Goal: Use online tool/utility: Utilize a website feature to perform a specific function

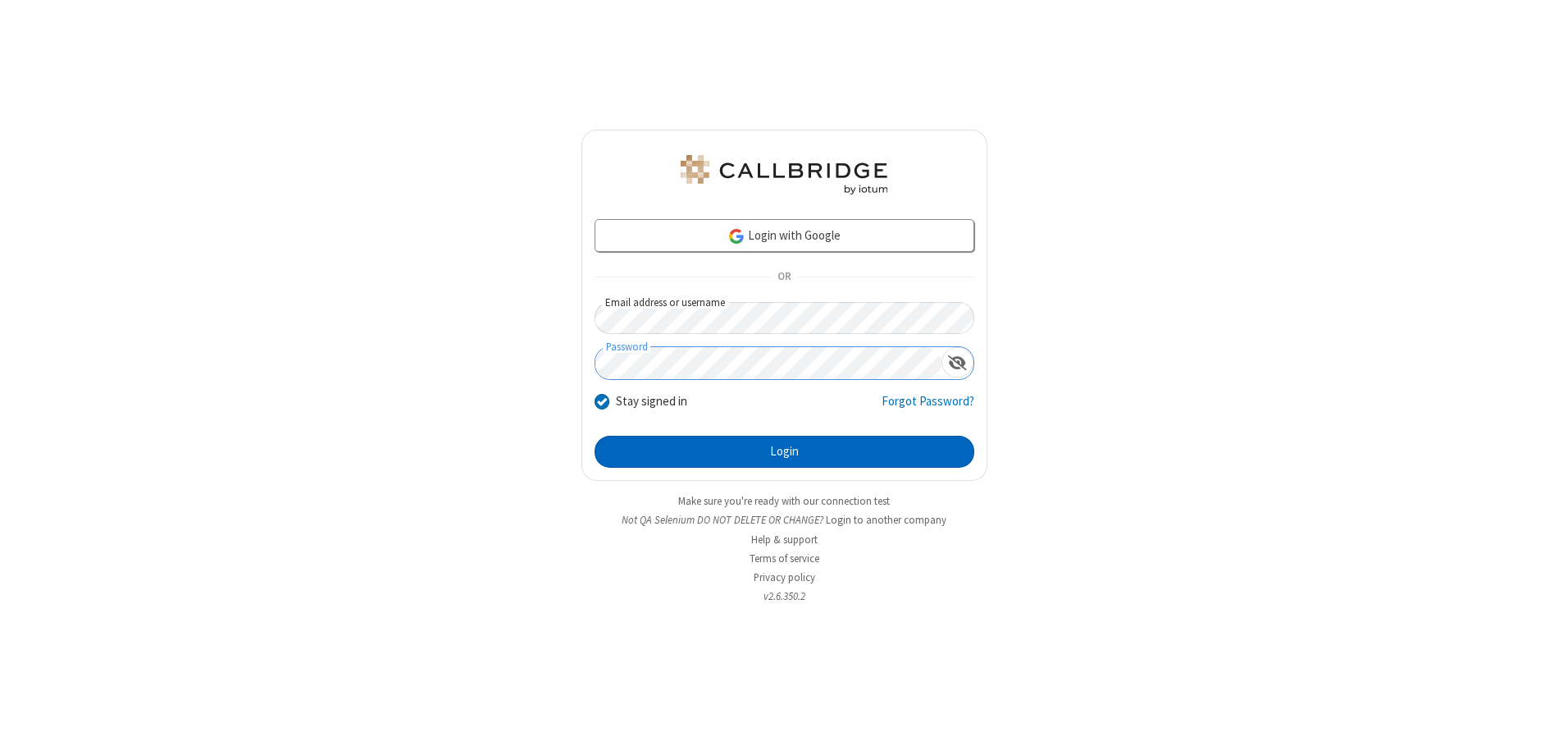
click at [784, 451] on button "Login" at bounding box center [784, 452] width 380 height 33
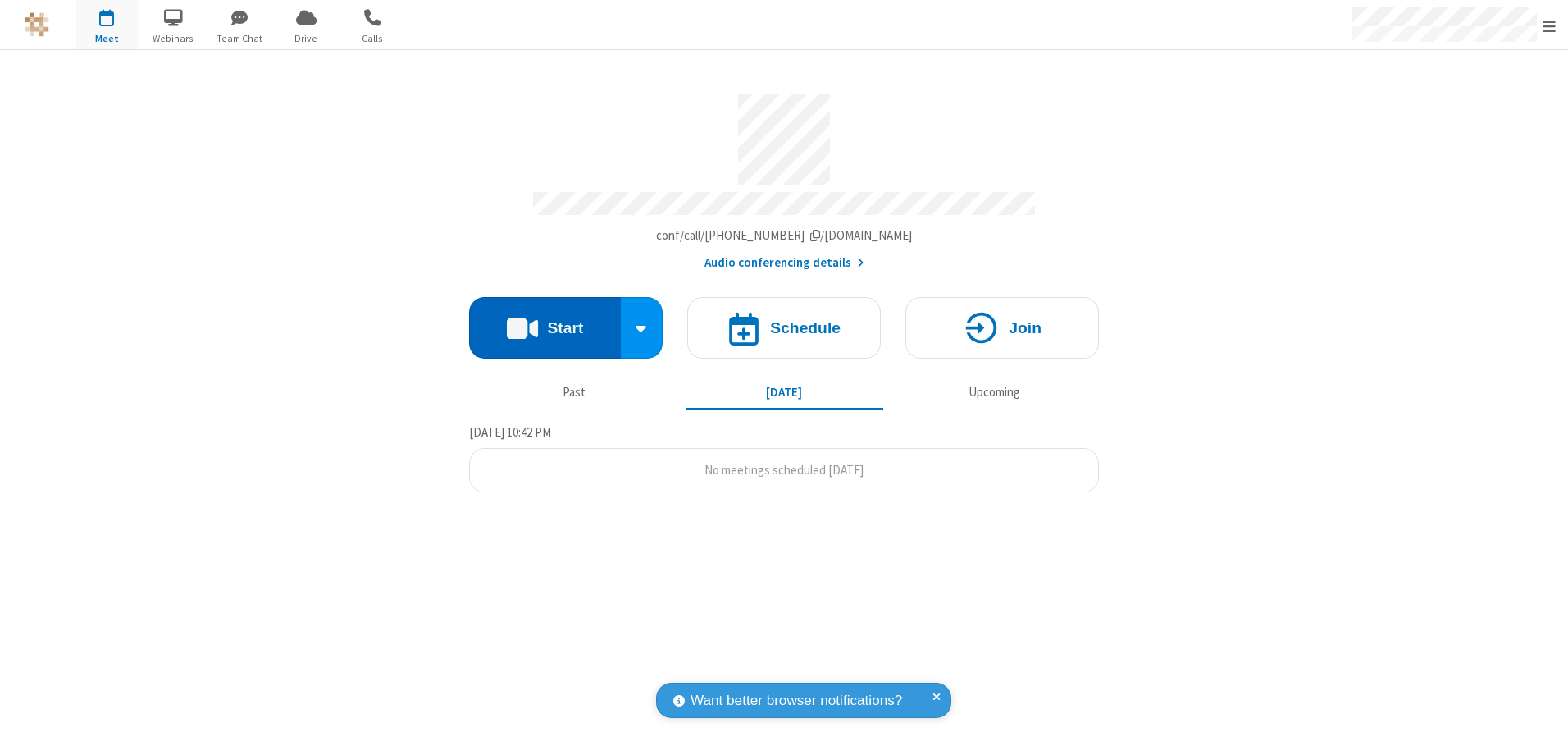
click at [545, 322] on button "Start" at bounding box center [545, 327] width 152 height 61
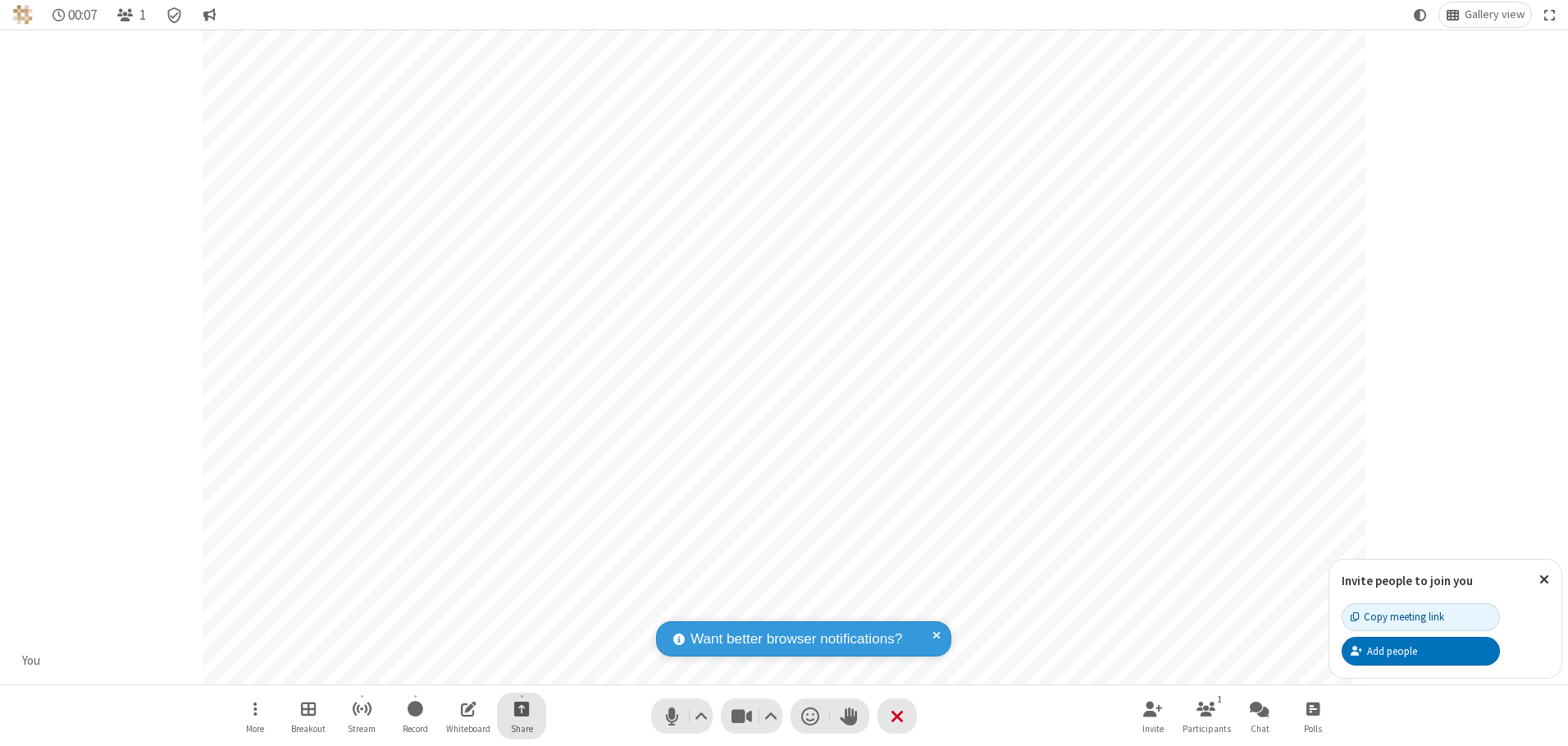
click at [521, 708] on span "Start sharing" at bounding box center [522, 708] width 16 height 20
click at [520, 608] on span "Share additional camera" at bounding box center [531, 611] width 122 height 14
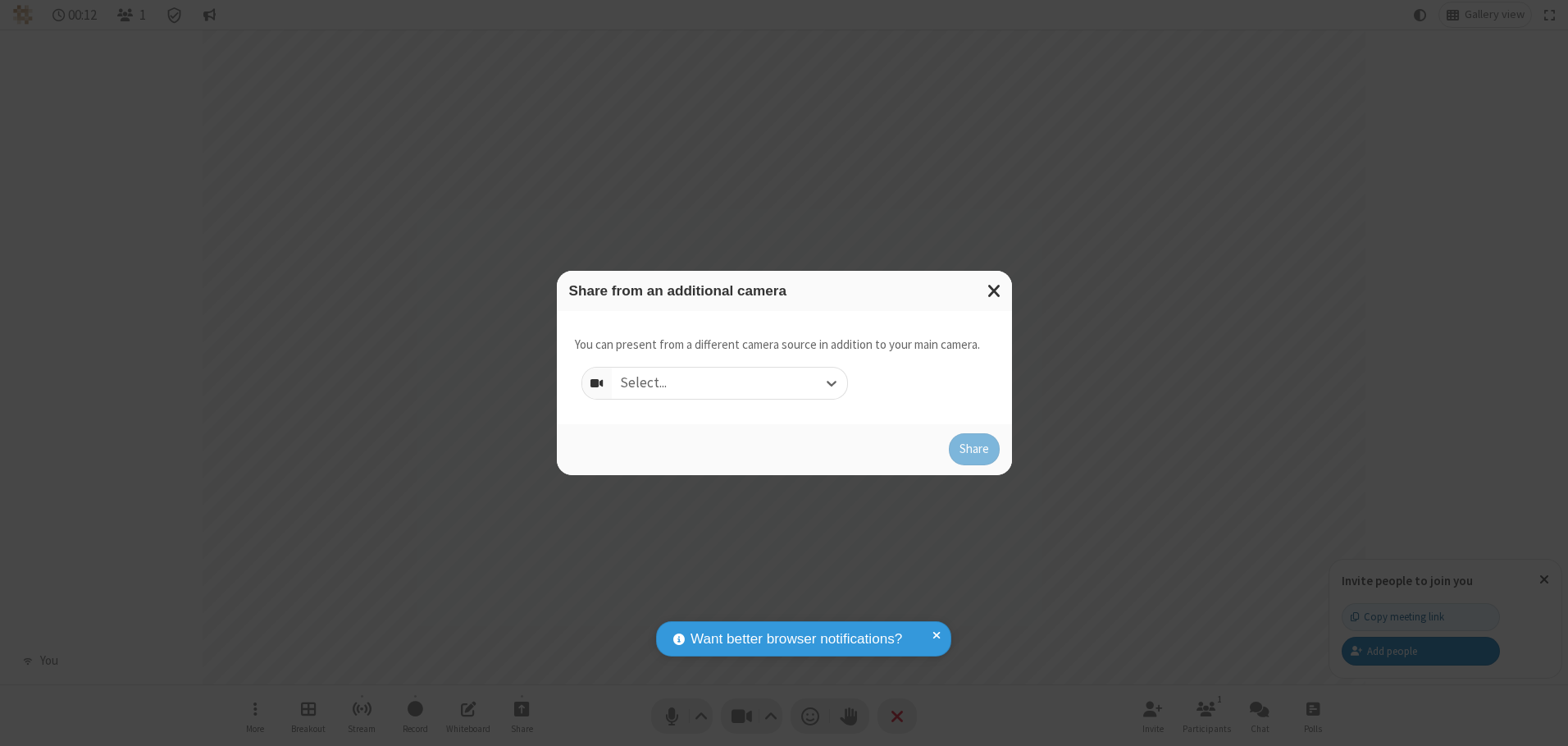
click at [729, 382] on div "Select..." at bounding box center [729, 382] width 235 height 31
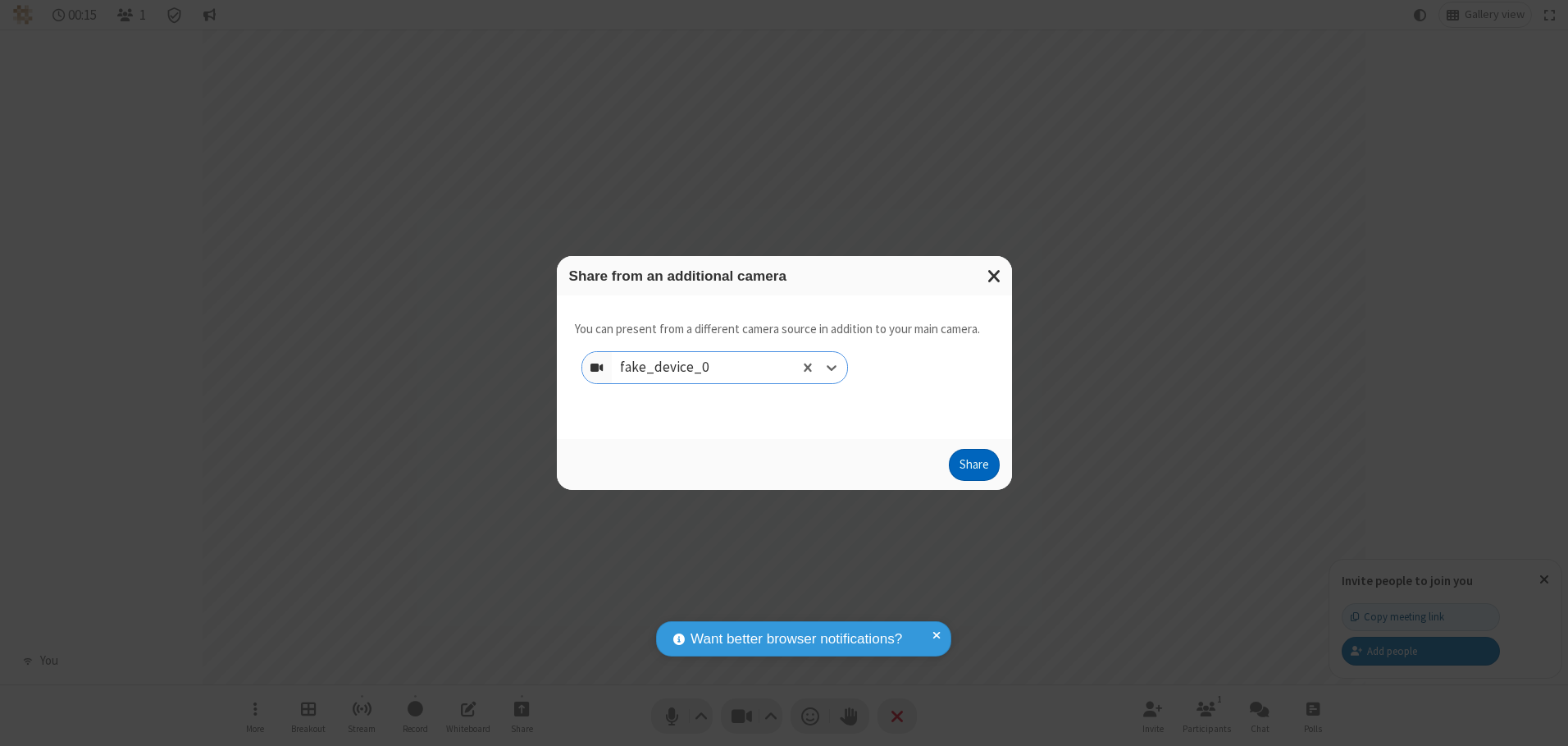
click at [974, 469] on button "Share" at bounding box center [974, 464] width 51 height 33
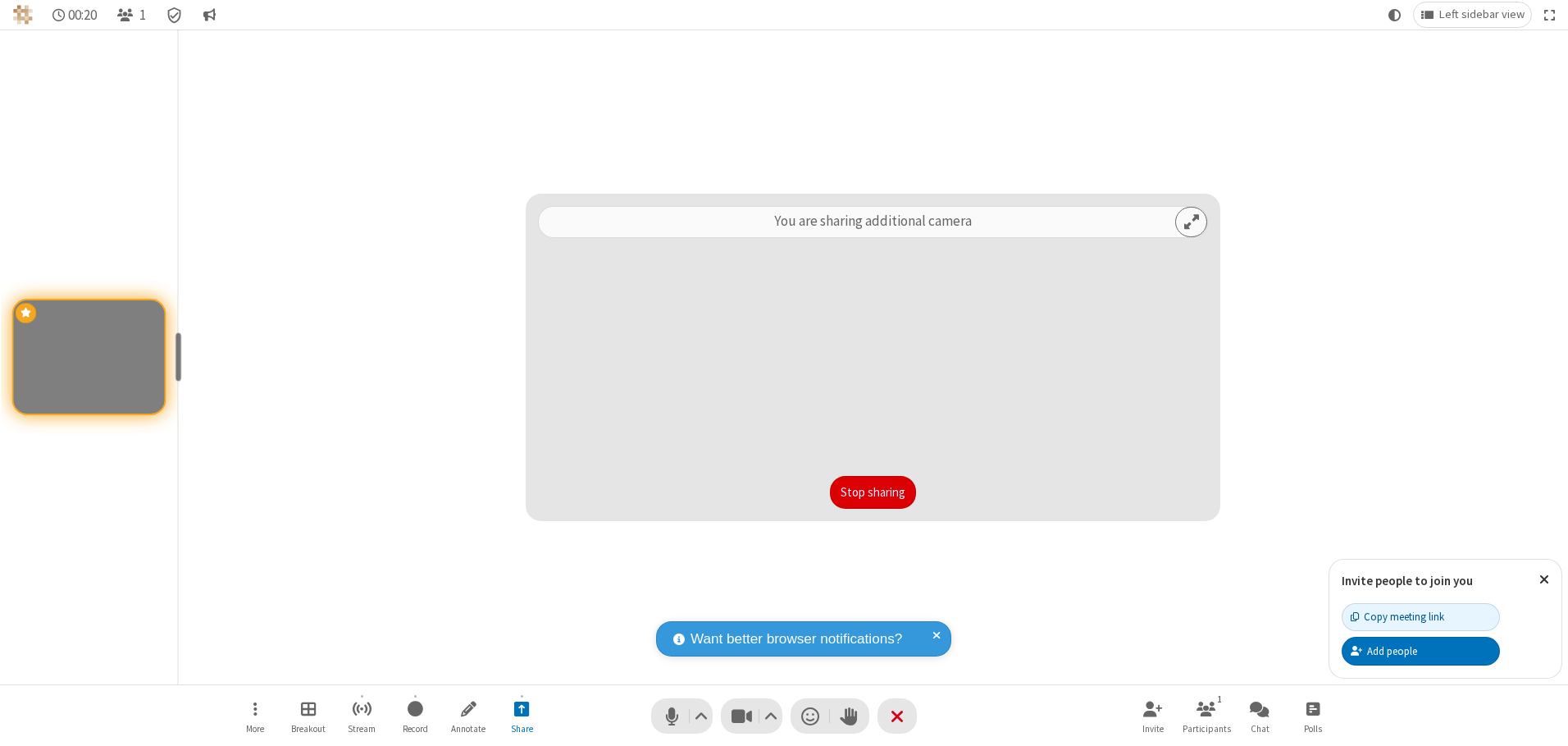
click at [872, 491] on button "Stop sharing" at bounding box center [872, 492] width 86 height 33
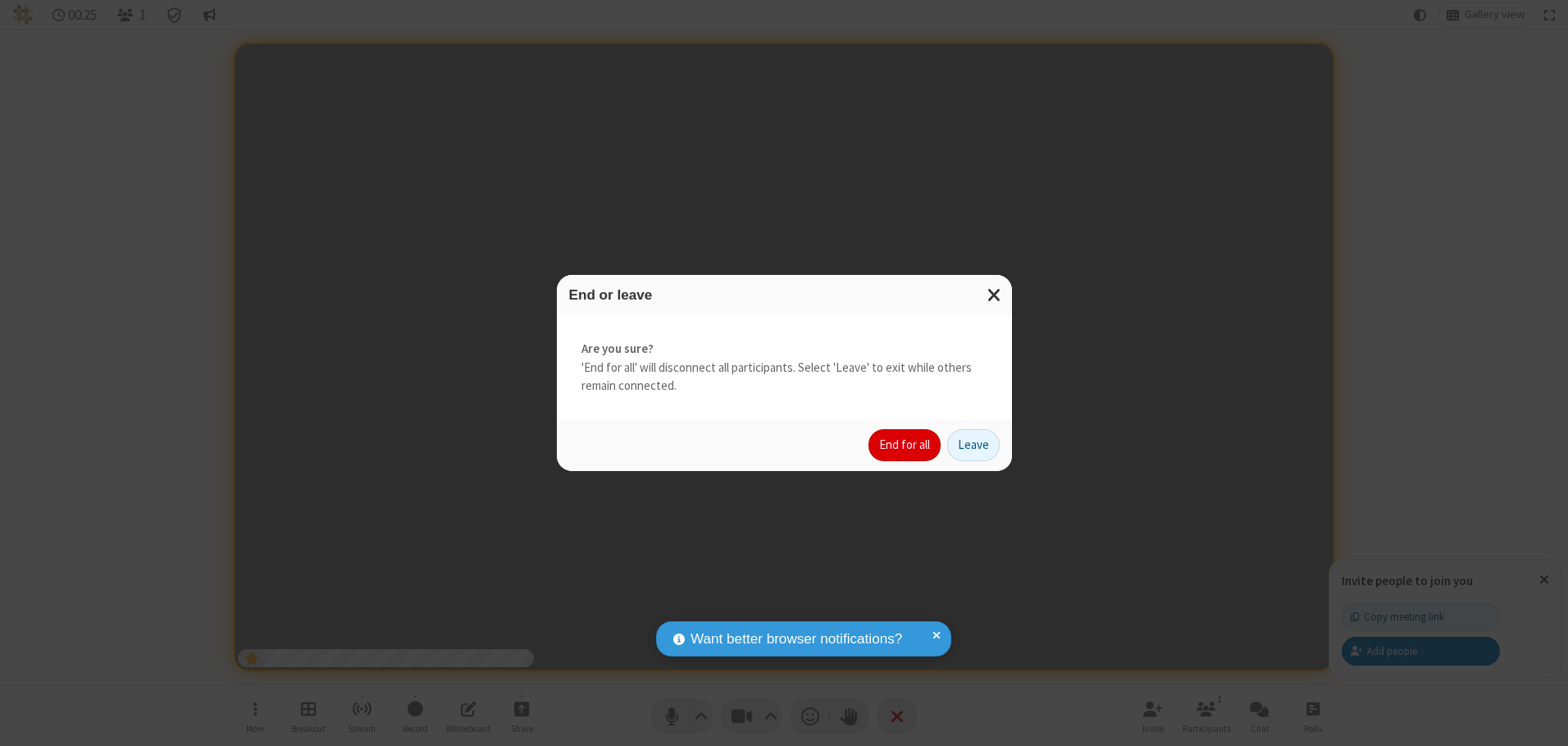
click at [905, 444] on button "End for all" at bounding box center [904, 445] width 72 height 33
